Goal: Information Seeking & Learning: Learn about a topic

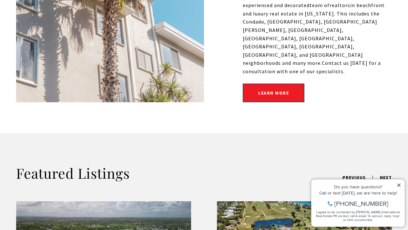
scroll to position [463, 0]
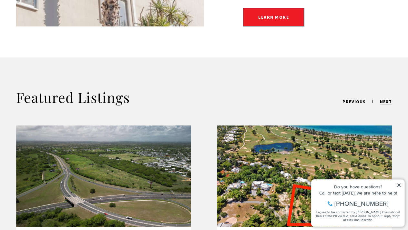
click at [400, 186] on icon at bounding box center [398, 185] width 3 height 3
click at [399, 185] on icon at bounding box center [398, 185] width 3 height 3
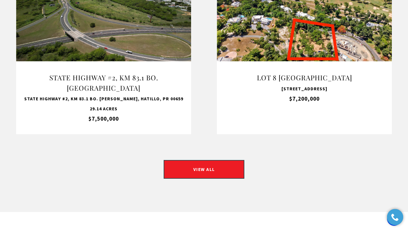
scroll to position [630, 0]
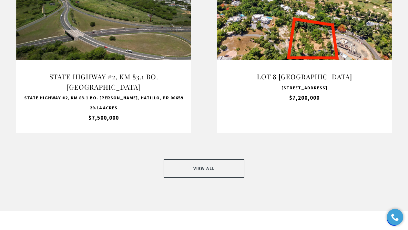
click at [223, 159] on link "VIEW ALL" at bounding box center [204, 168] width 81 height 19
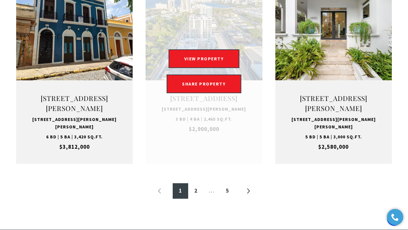
scroll to position [740, 0]
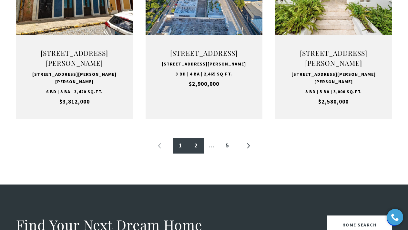
click at [195, 139] on link "2" at bounding box center [195, 145] width 15 height 15
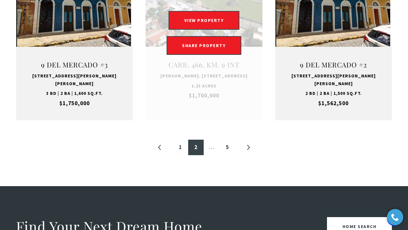
scroll to position [811, 0]
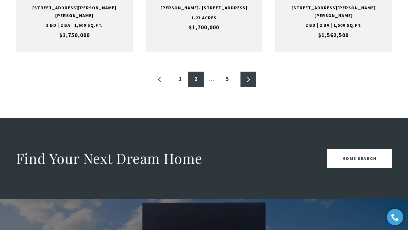
click at [250, 72] on link "»" at bounding box center [247, 79] width 15 height 15
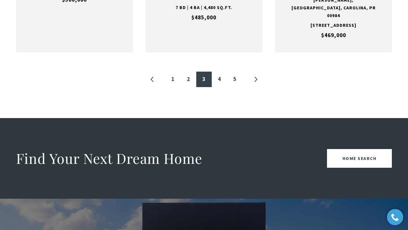
scroll to position [194, 0]
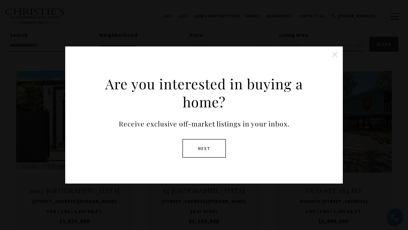
click at [201, 147] on button "Next" at bounding box center [204, 148] width 44 height 19
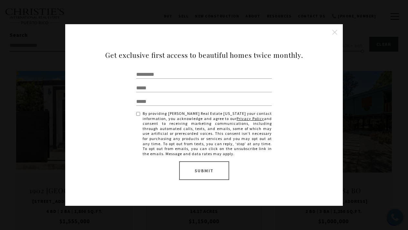
click at [334, 32] on button "Close this option" at bounding box center [334, 32] width 13 height 13
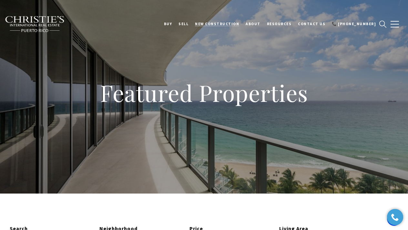
scroll to position [0, 0]
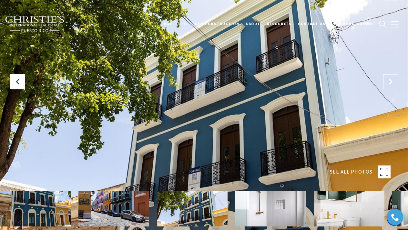
click at [392, 80] on icon "Next Slide" at bounding box center [390, 81] width 6 height 6
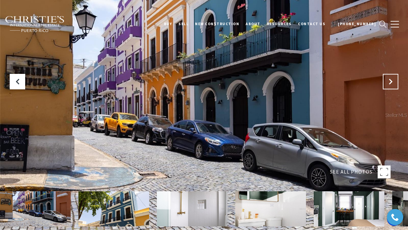
click at [392, 80] on icon "Next Slide" at bounding box center [390, 81] width 6 height 6
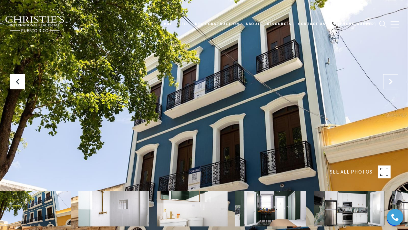
click at [392, 80] on icon "Next Slide" at bounding box center [390, 81] width 6 height 6
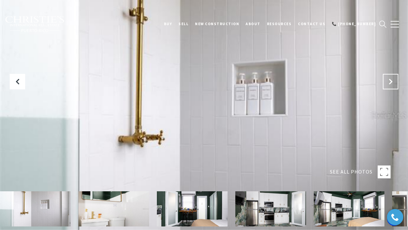
click at [392, 80] on icon "Next Slide" at bounding box center [390, 81] width 6 height 6
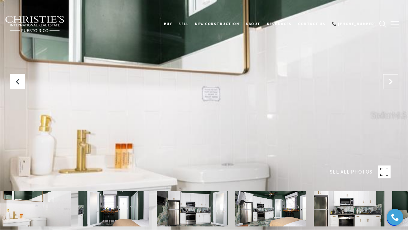
click at [392, 80] on icon "Next Slide" at bounding box center [390, 81] width 6 height 6
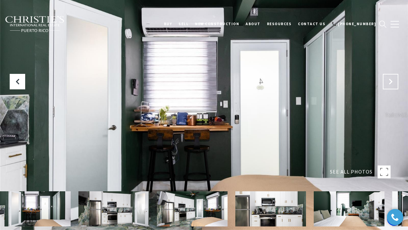
click at [392, 80] on icon "Next Slide" at bounding box center [390, 81] width 6 height 6
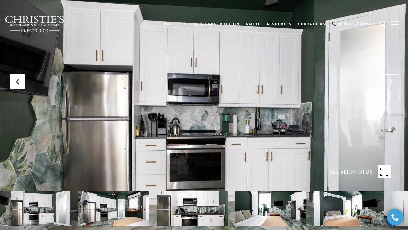
click at [392, 80] on icon "Next Slide" at bounding box center [390, 81] width 6 height 6
